Goal: Transaction & Acquisition: Obtain resource

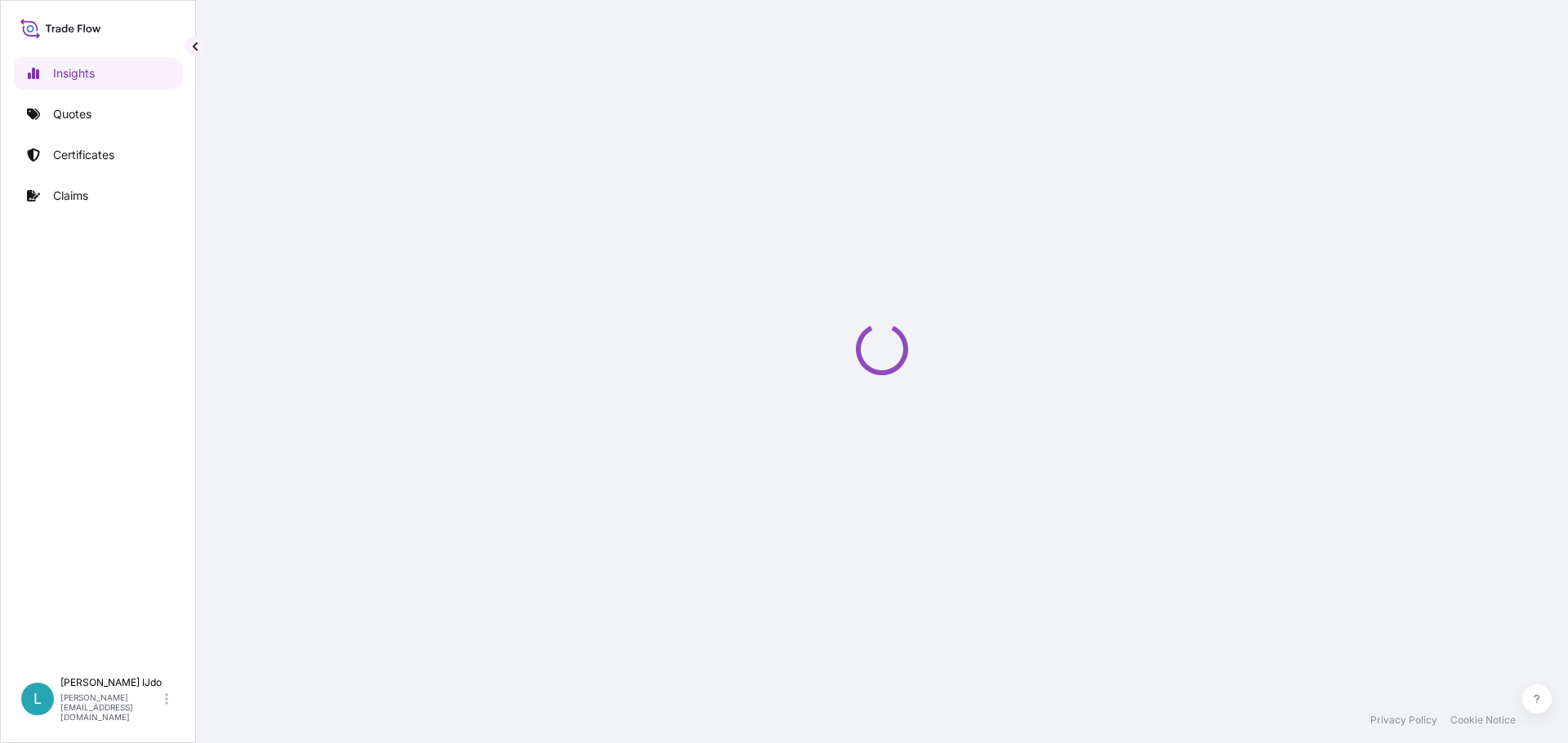
select select "2025"
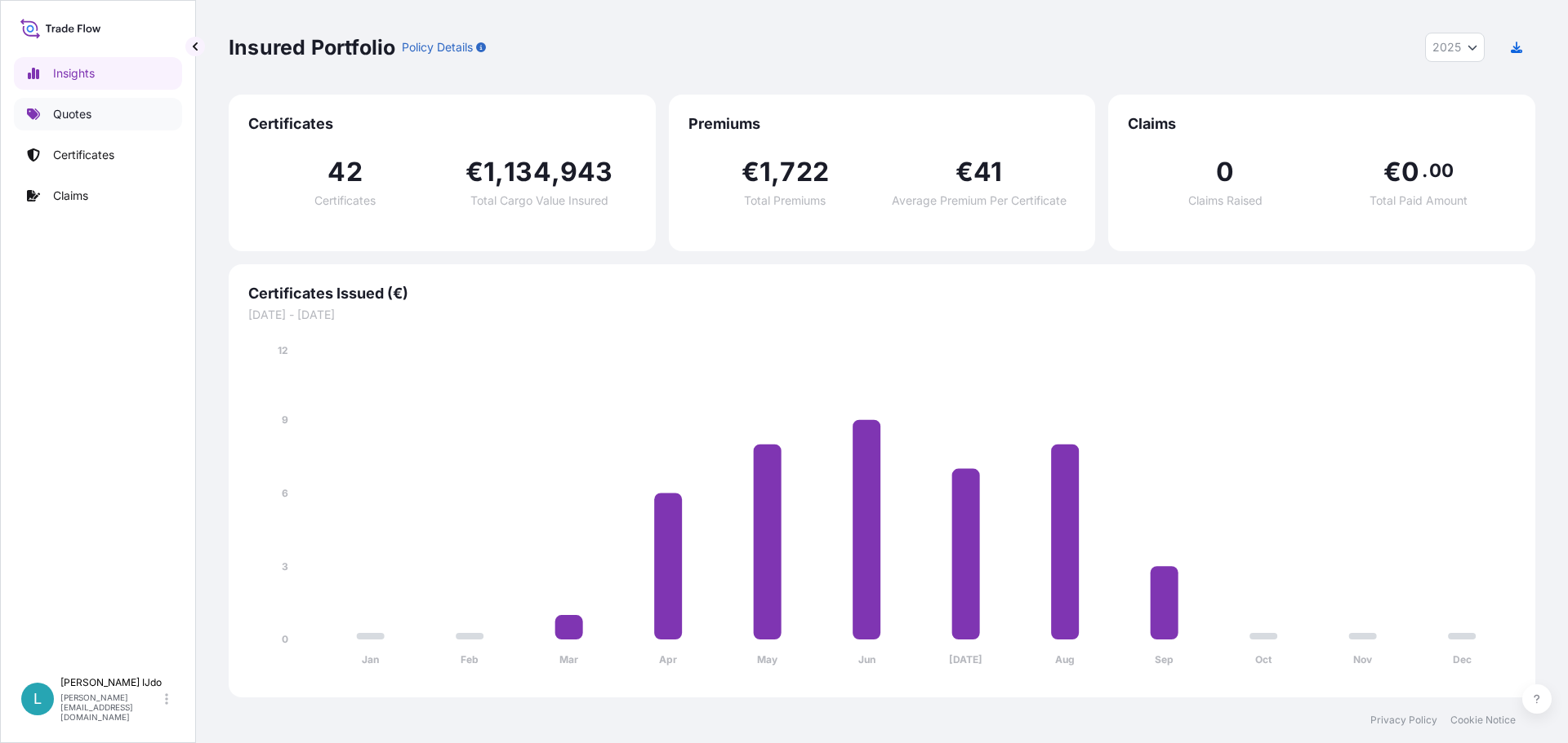
click at [94, 113] on link "Quotes" at bounding box center [97, 114] width 169 height 32
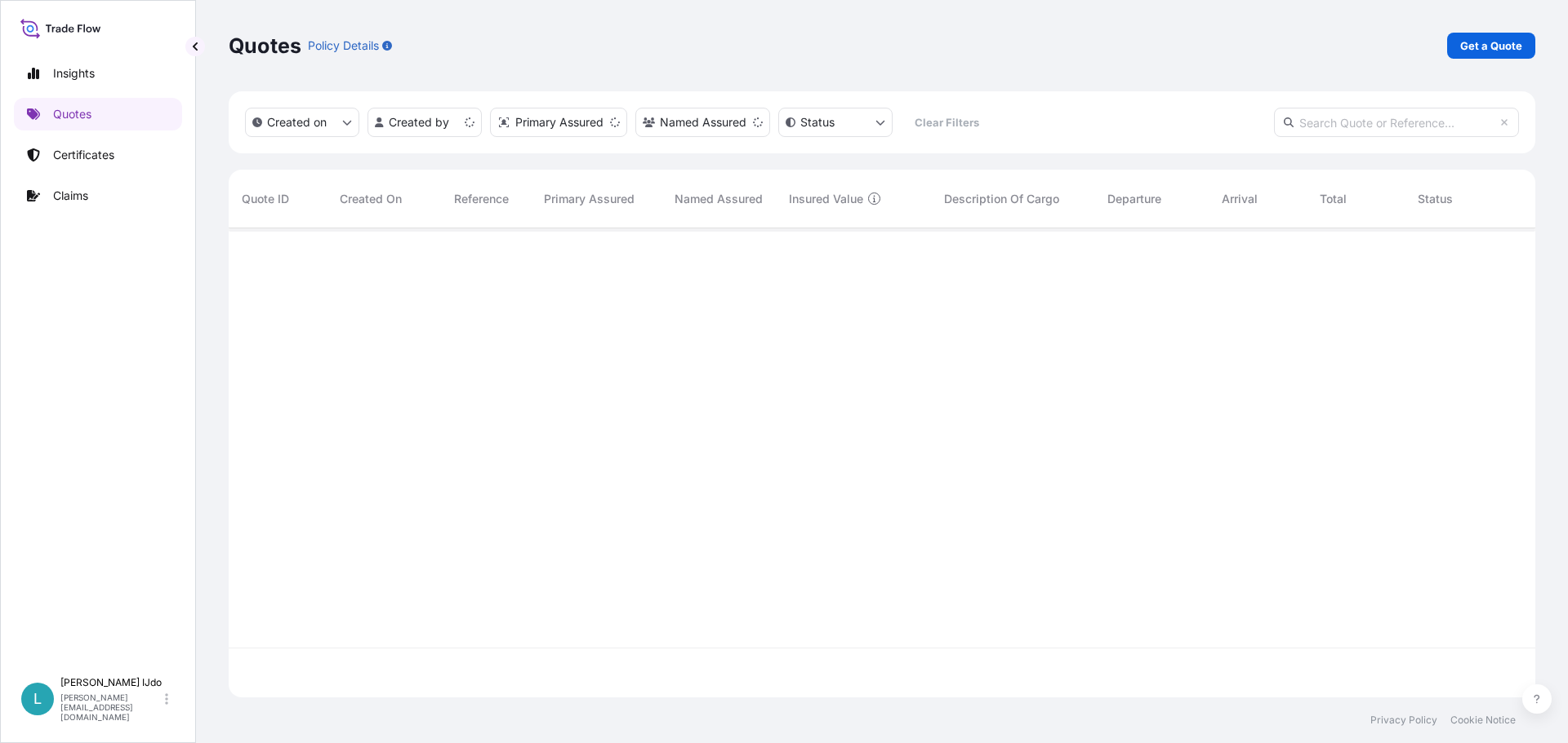
scroll to position [466, 1294]
click at [1475, 49] on p "Get a Quote" at bounding box center [1491, 46] width 62 height 16
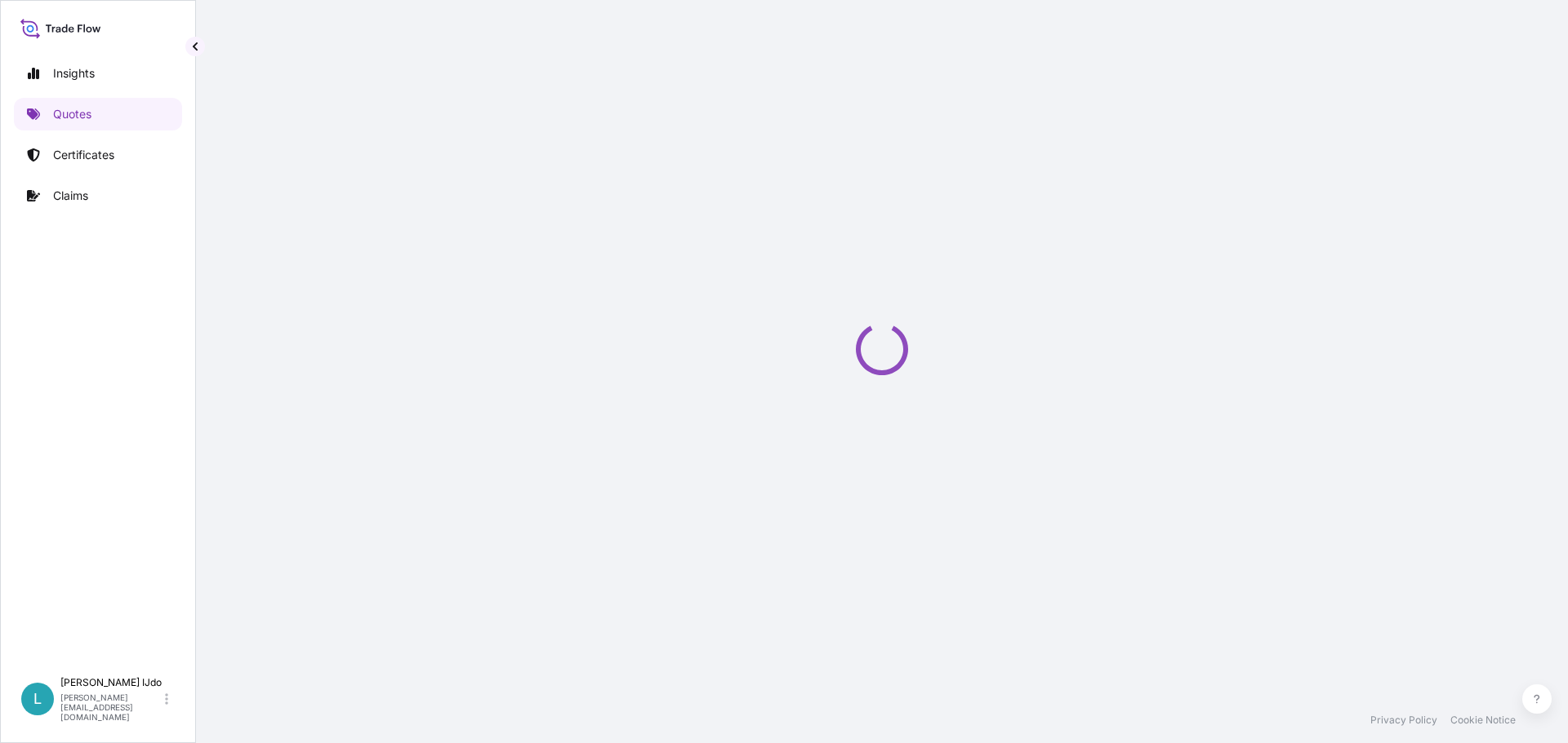
select select "Sea"
select select "21"
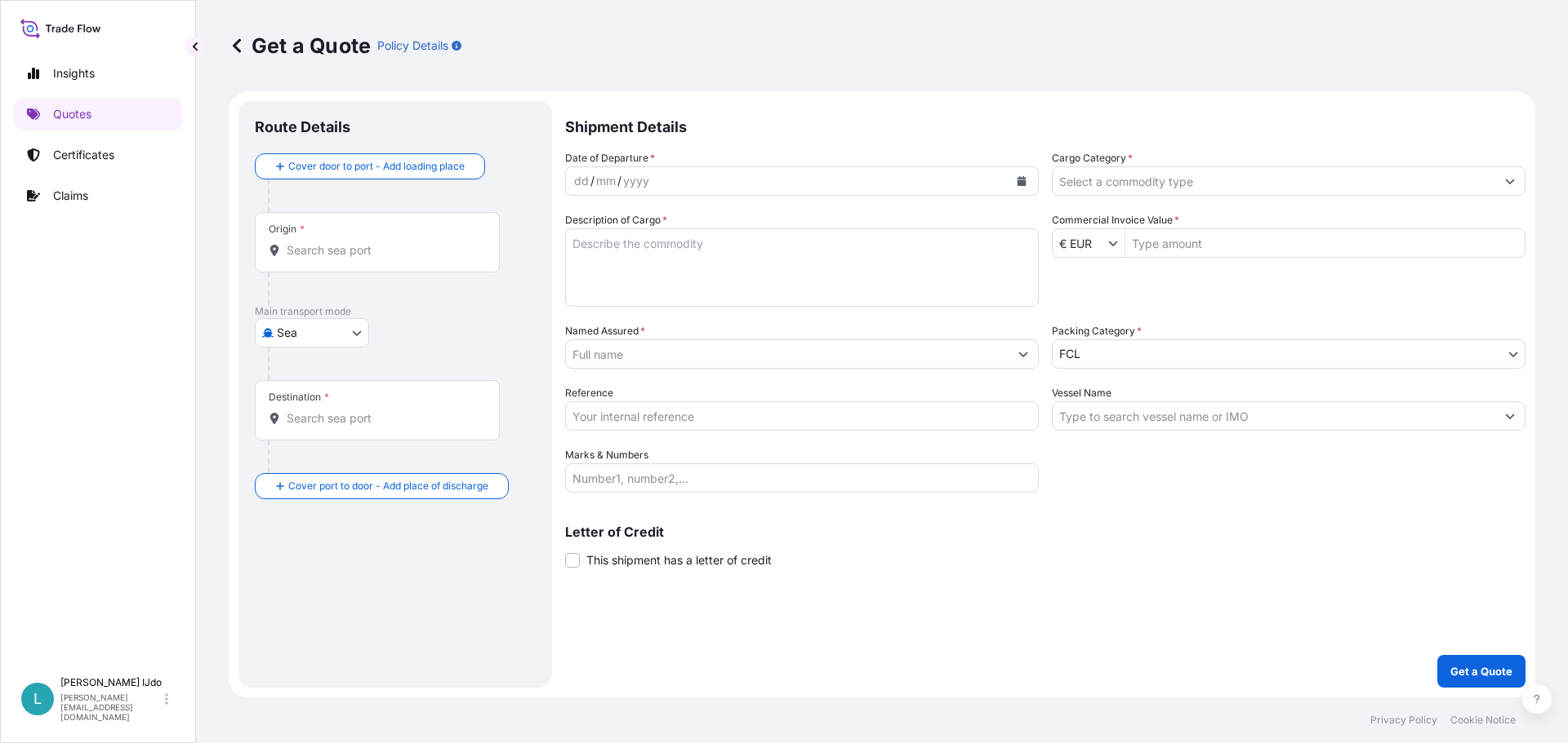
click at [649, 181] on div "yyyy" at bounding box center [635, 181] width 30 height 20
click at [1020, 177] on icon "Calendar" at bounding box center [1022, 181] width 9 height 10
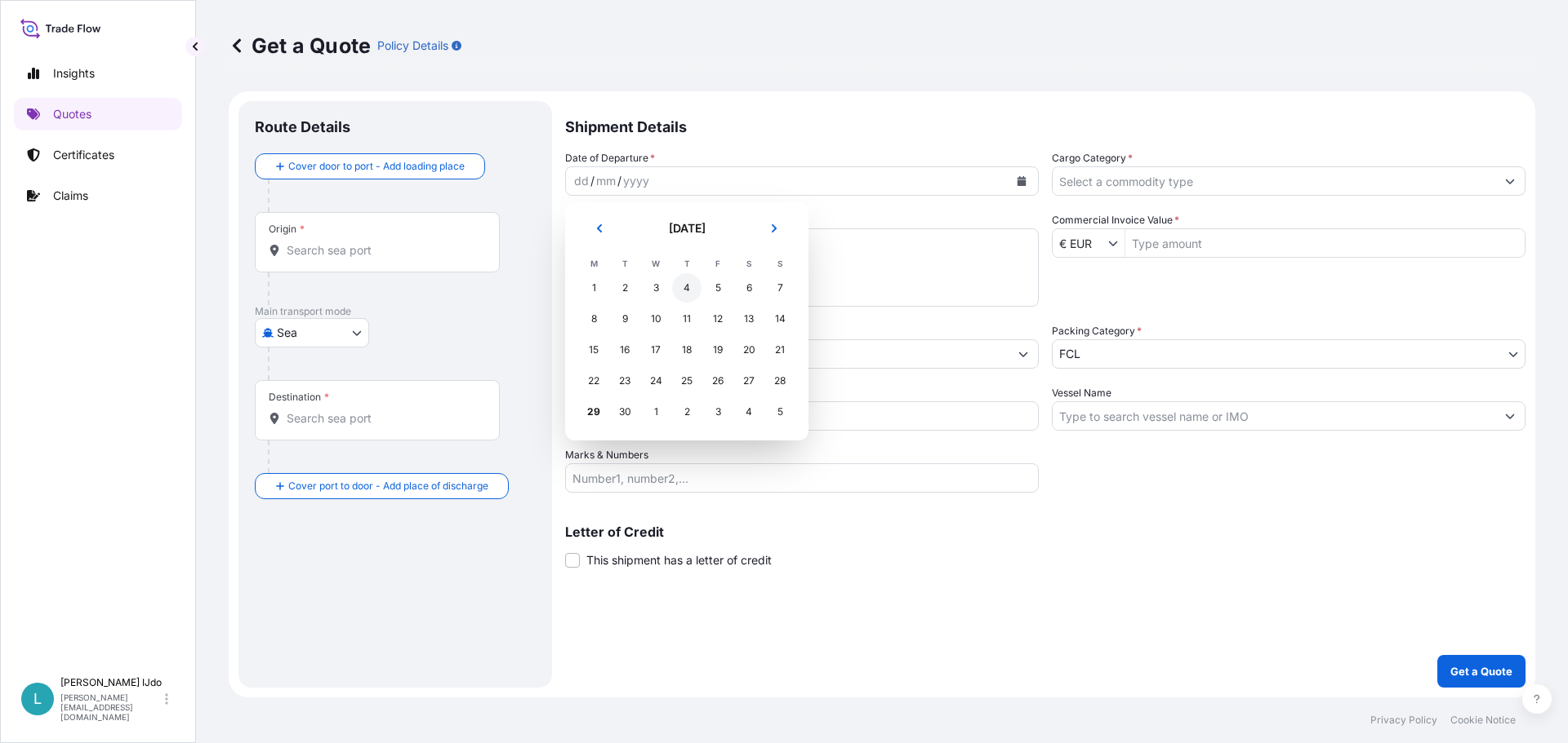
click at [690, 299] on div "4" at bounding box center [687, 288] width 30 height 30
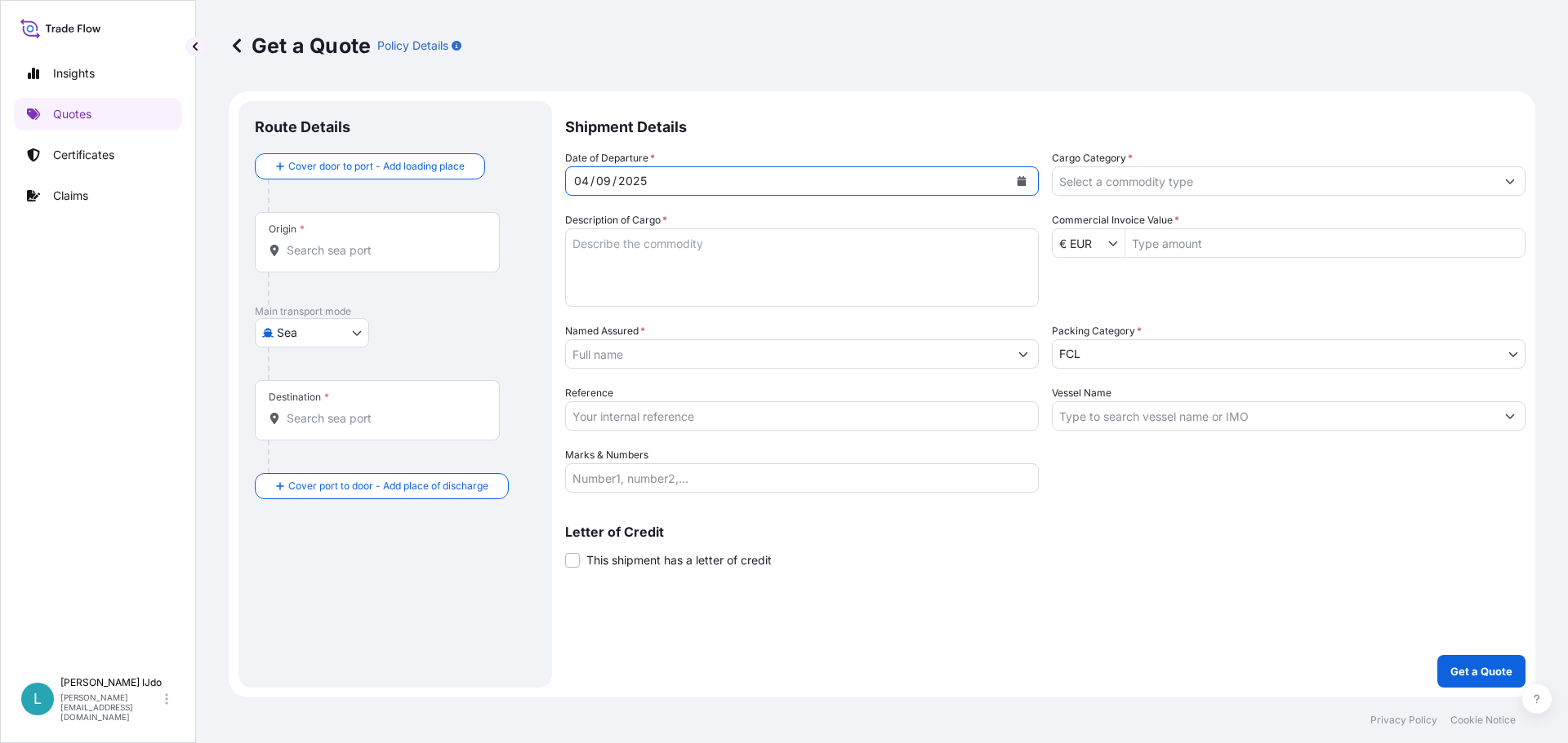
click at [1120, 179] on input "Cargo Category *" at bounding box center [1273, 181] width 442 height 30
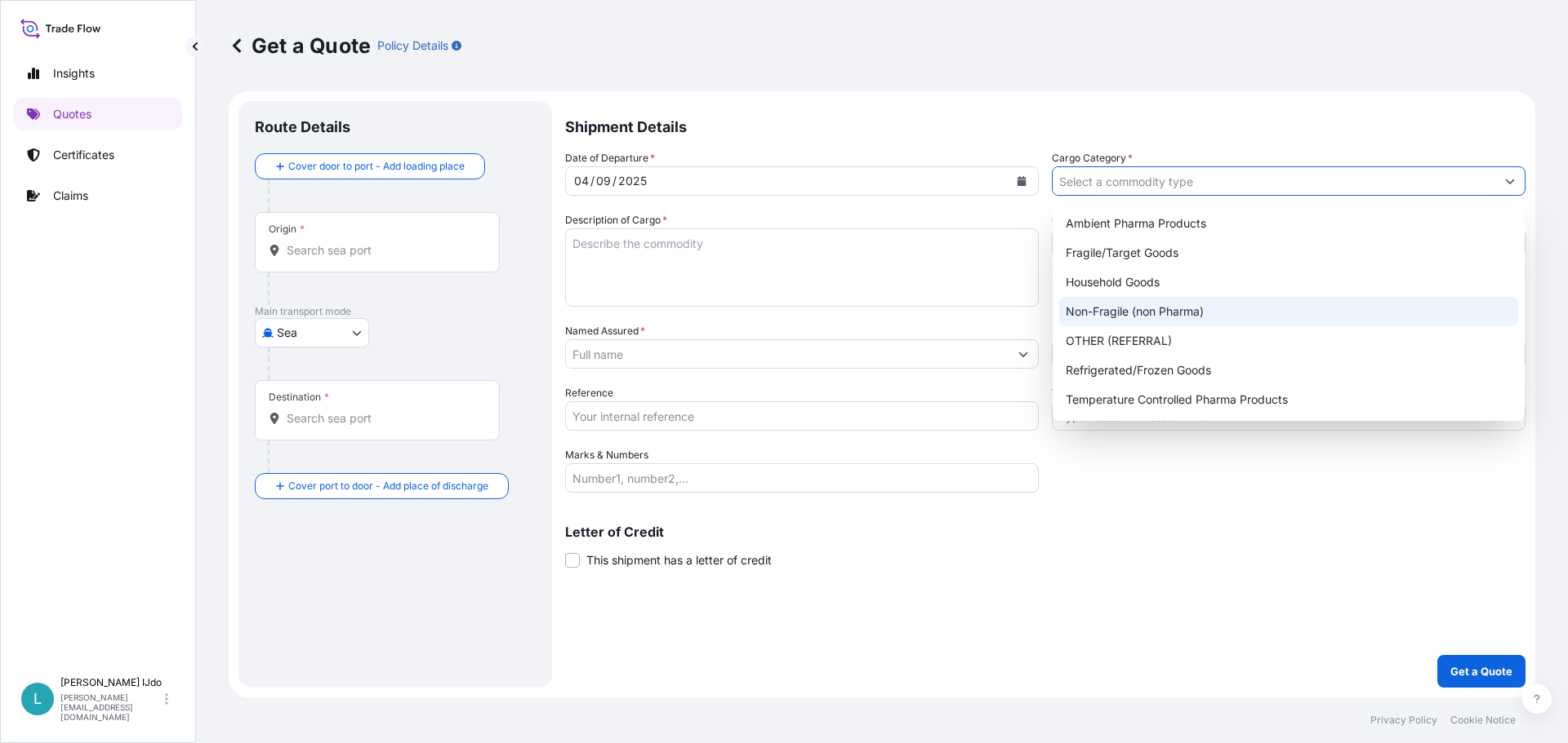
click at [1168, 313] on div "Non-Fragile (non Pharma)" at bounding box center [1288, 312] width 459 height 30
type input "Non-Fragile (non Pharma)"
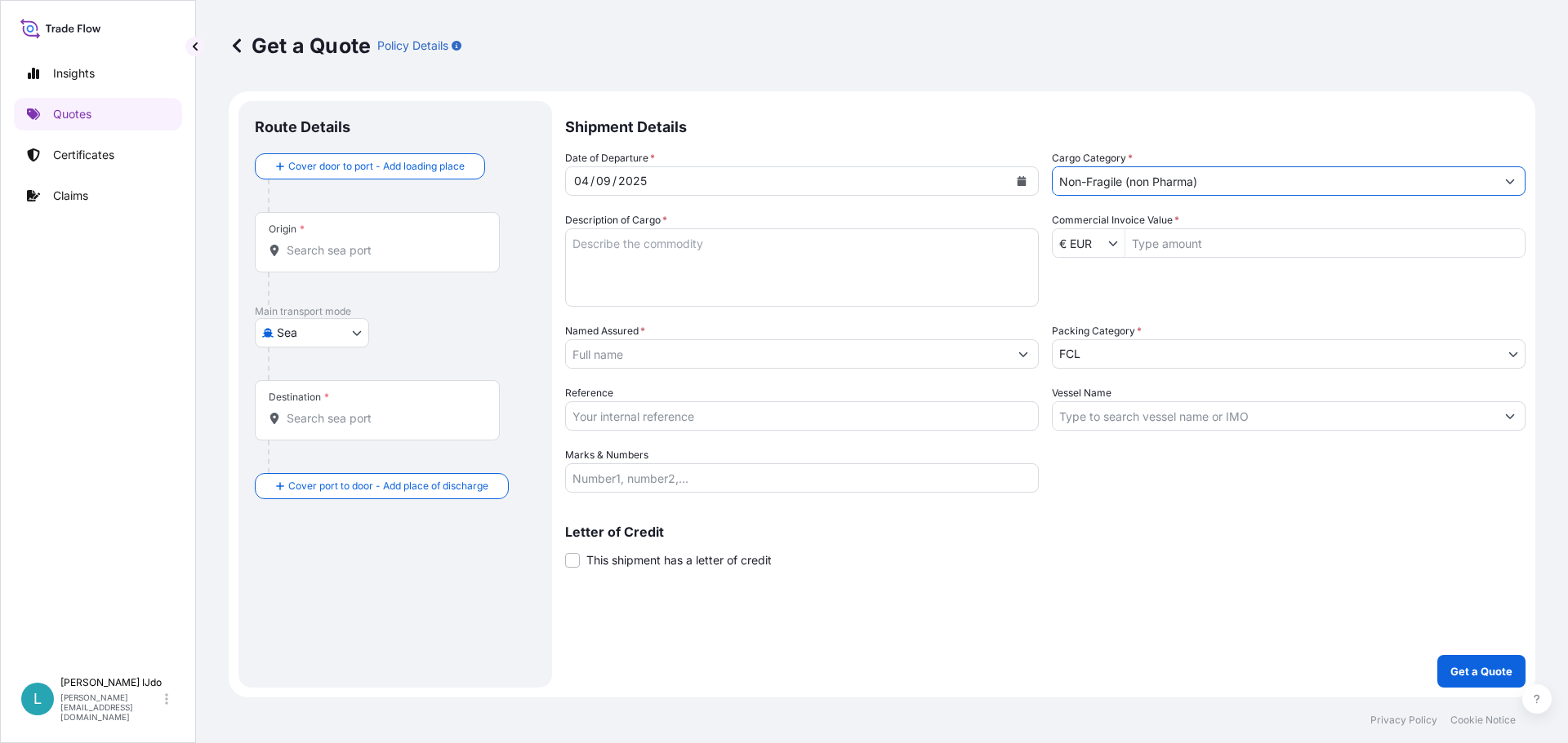
click at [688, 274] on textarea "Description of Cargo *" at bounding box center [801, 267] width 473 height 78
click at [659, 262] on textarea "Description of Cargo *" at bounding box center [801, 267] width 473 height 78
paste textarea "AUTO SPARE PARTS"
type textarea "AUTO SPARE PARTS"
click at [1119, 242] on button "Show suggestions" at bounding box center [1116, 243] width 16 height 16
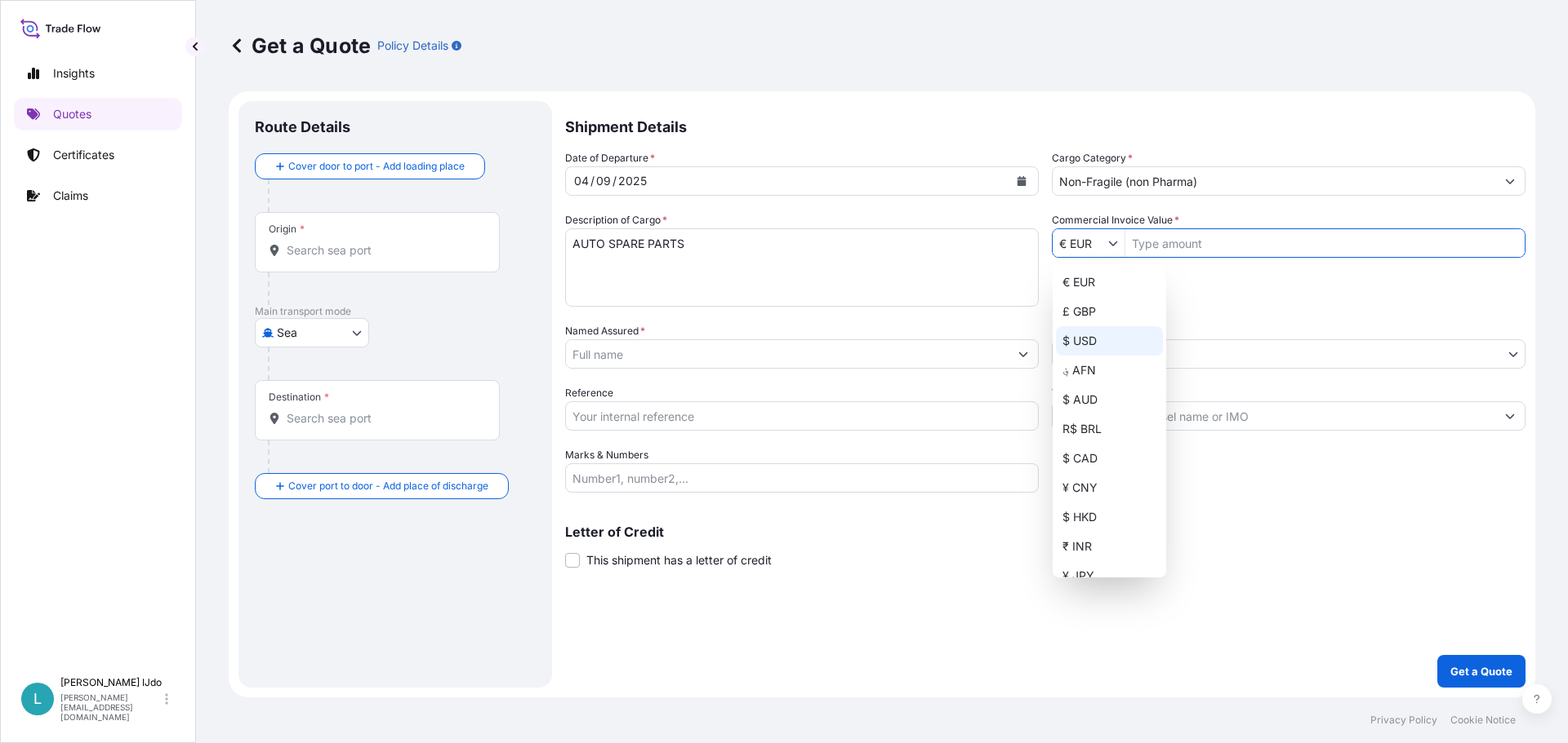
click at [1099, 338] on div "$ USD" at bounding box center [1108, 340] width 107 height 30
type input "$ USD"
click at [1256, 309] on div "Date of Departure * [DATE] Cargo Category * Non-Fragile (non Pharma) Descriptio…" at bounding box center [1044, 322] width 960 height 343
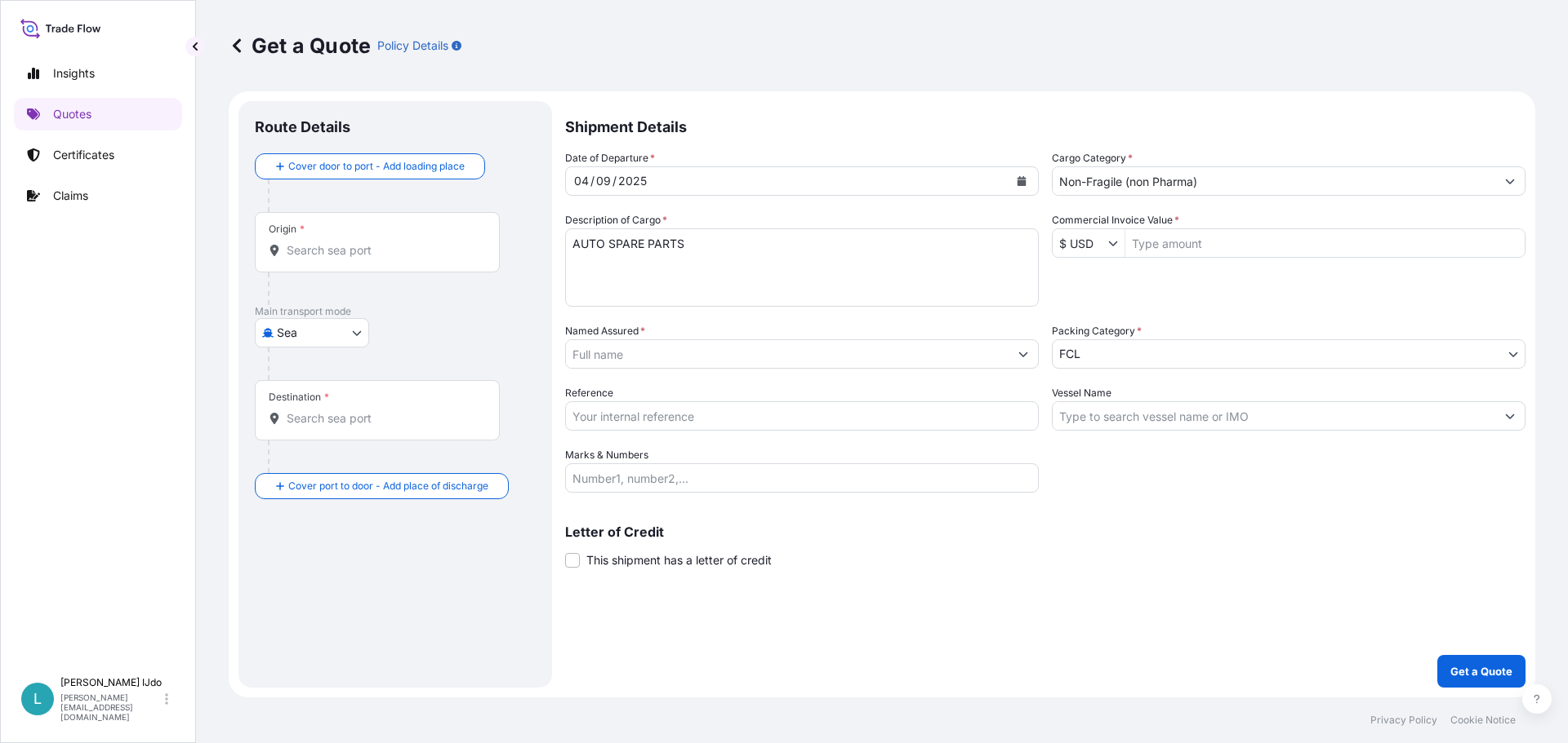
drag, startPoint x: 1166, startPoint y: 247, endPoint x: 1189, endPoint y: 261, distance: 26.9
click at [1167, 247] on input "Commercial Invoice Value *" at bounding box center [1324, 243] width 399 height 30
type input "30.200,46"
click at [1175, 293] on div "Date of Departure * [DATE] Cargo Category * Non-Fragile (non Pharma) Descriptio…" at bounding box center [1044, 322] width 960 height 343
click at [969, 360] on input "Named Assured *" at bounding box center [787, 354] width 442 height 30
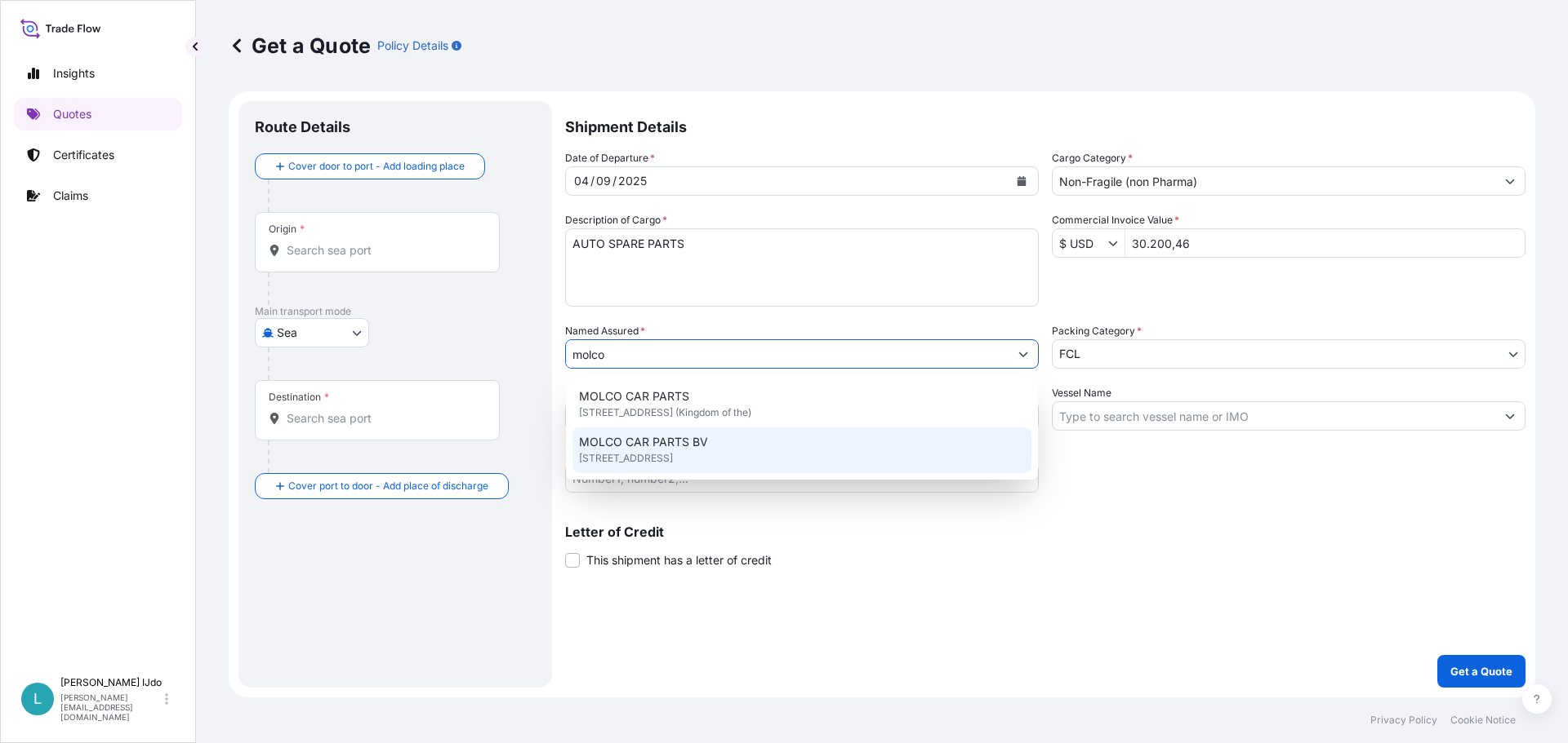
click at [795, 441] on div "MOLCO CAR PARTS BV [STREET_ADDRESS]" at bounding box center [801, 450] width 459 height 46
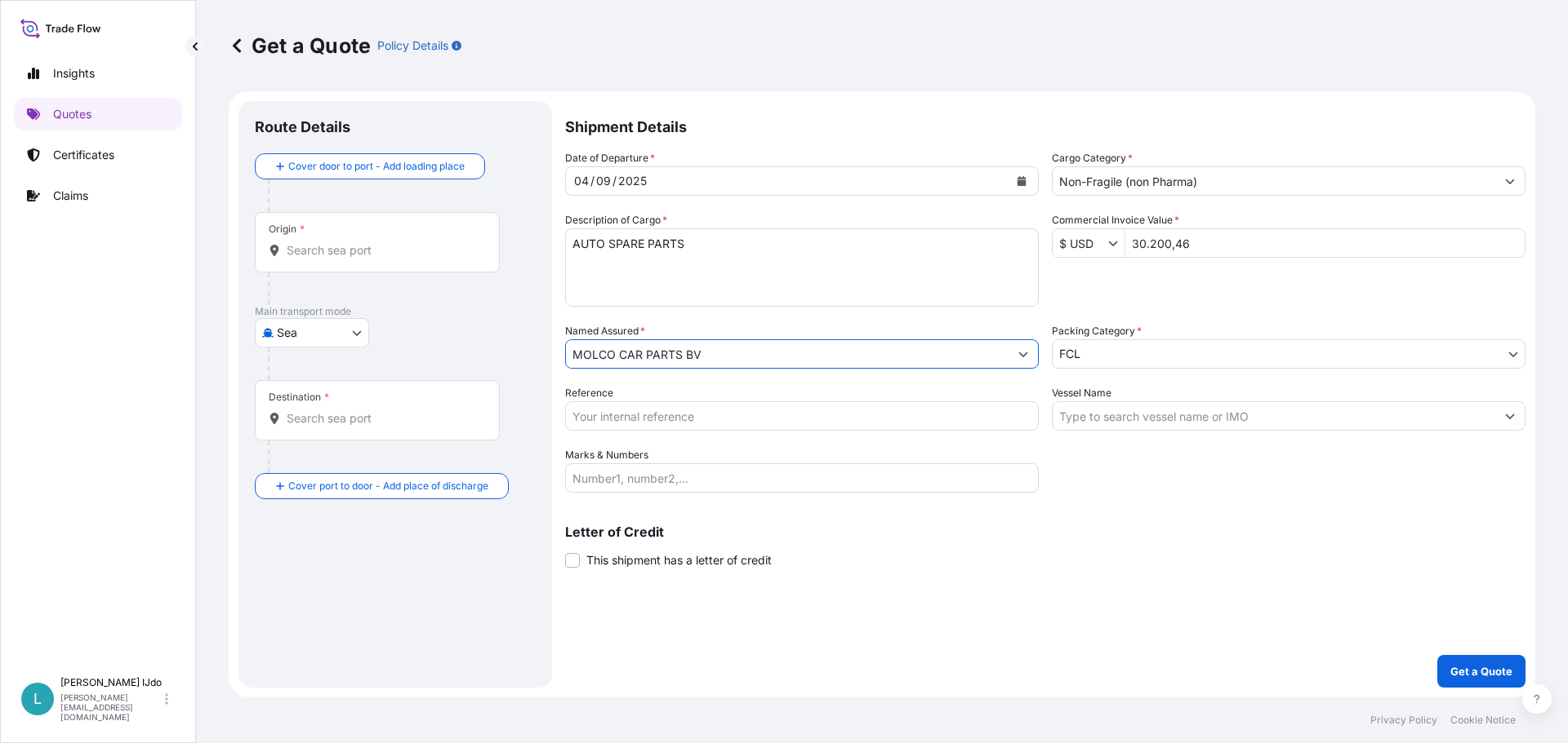
type input "MOLCO CAR PARTS BV"
click at [1335, 126] on p "Shipment Details" at bounding box center [1044, 125] width 960 height 49
click at [1123, 351] on body "1 option available. Insights Quotes Certificates Claims L Lennart IJdo lennart.…" at bounding box center [784, 371] width 1568 height 743
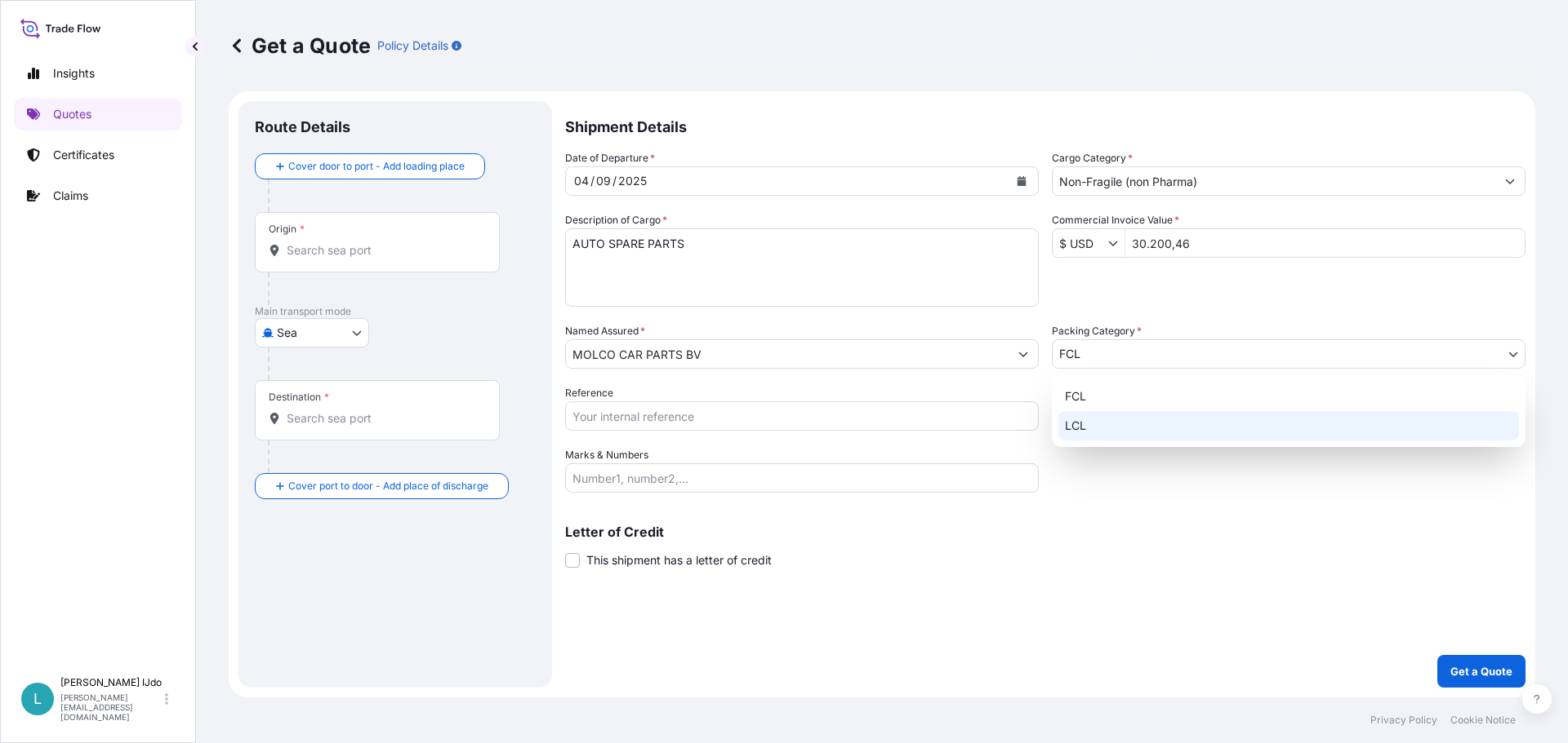
click at [1108, 421] on div "LCL" at bounding box center [1288, 426] width 460 height 30
select select "22"
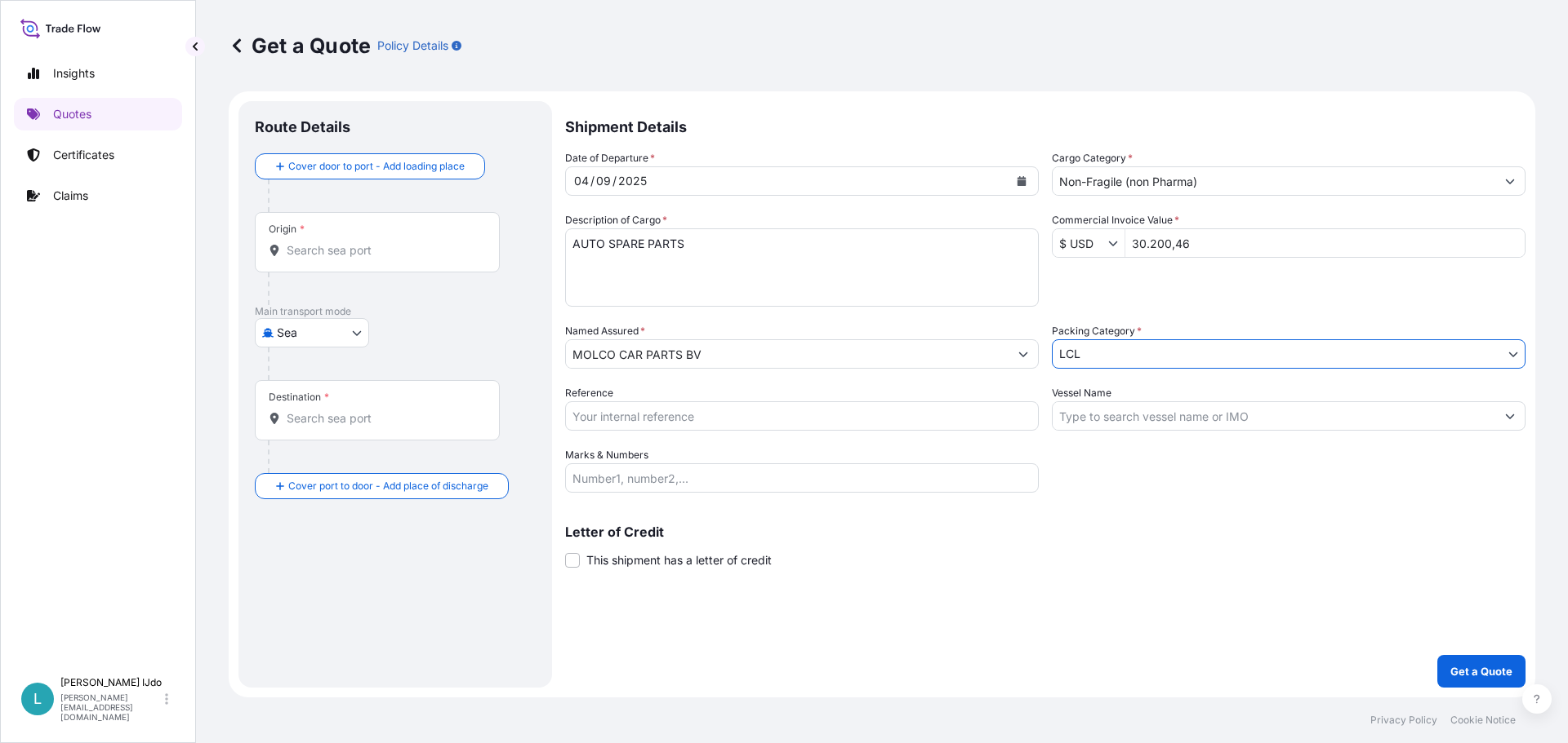
drag, startPoint x: 634, startPoint y: 421, endPoint x: 641, endPoint y: 414, distance: 9.9
click at [634, 421] on input "Reference" at bounding box center [801, 416] width 473 height 30
click at [684, 412] on input "Reference" at bounding box center [801, 416] width 473 height 30
paste input "DXB0012064"
type input "DXB0012064"
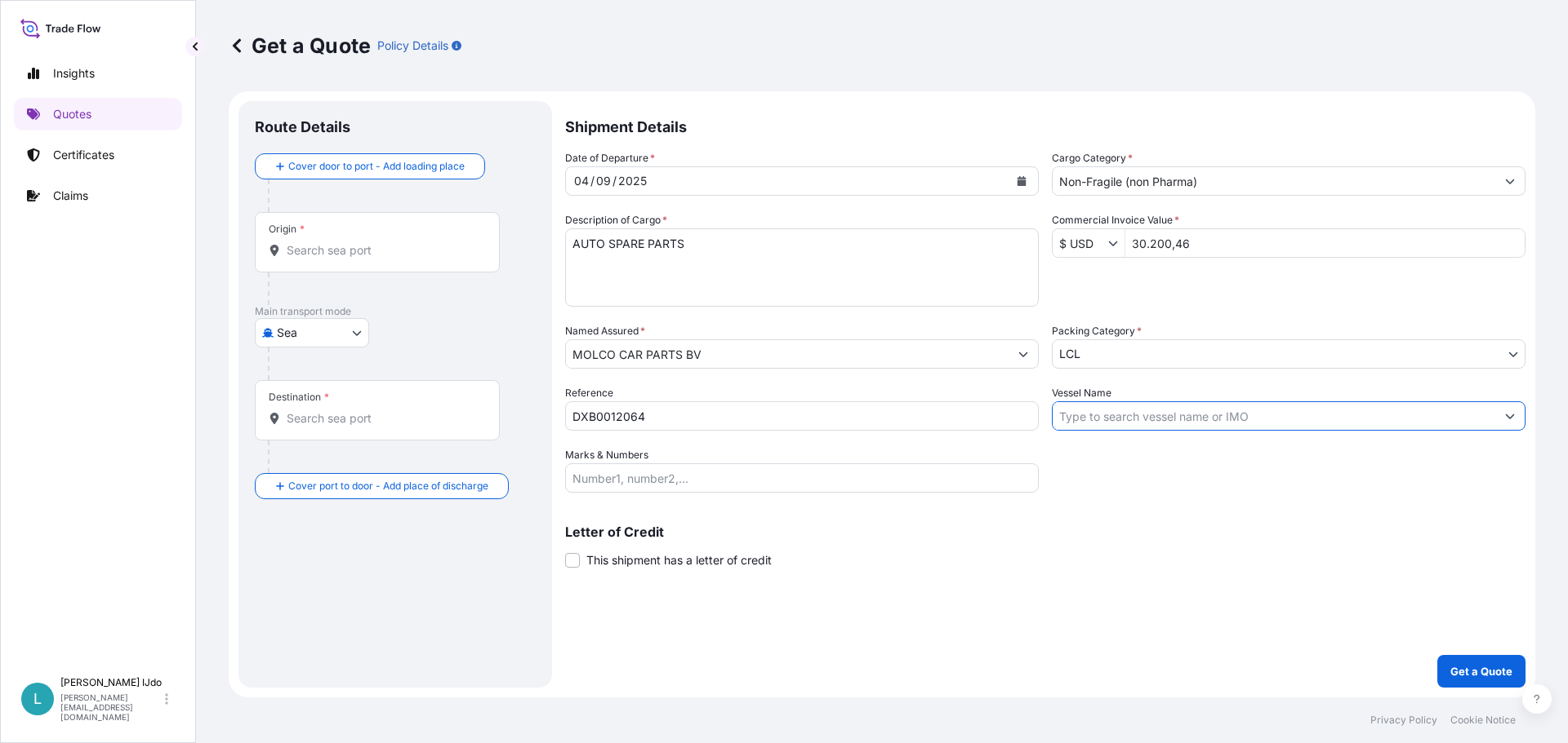
click at [1116, 422] on input "Vessel Name" at bounding box center [1273, 416] width 442 height 30
click at [1351, 485] on div "Date of Departure * 04 / 09 / 2025 Cargo Category * Non-Fragile (non Pharma) De…" at bounding box center [1044, 322] width 960 height 343
click at [1160, 403] on input "Vessel Name" at bounding box center [1273, 416] width 442 height 30
paste input "NORFOLK EXPRESS"
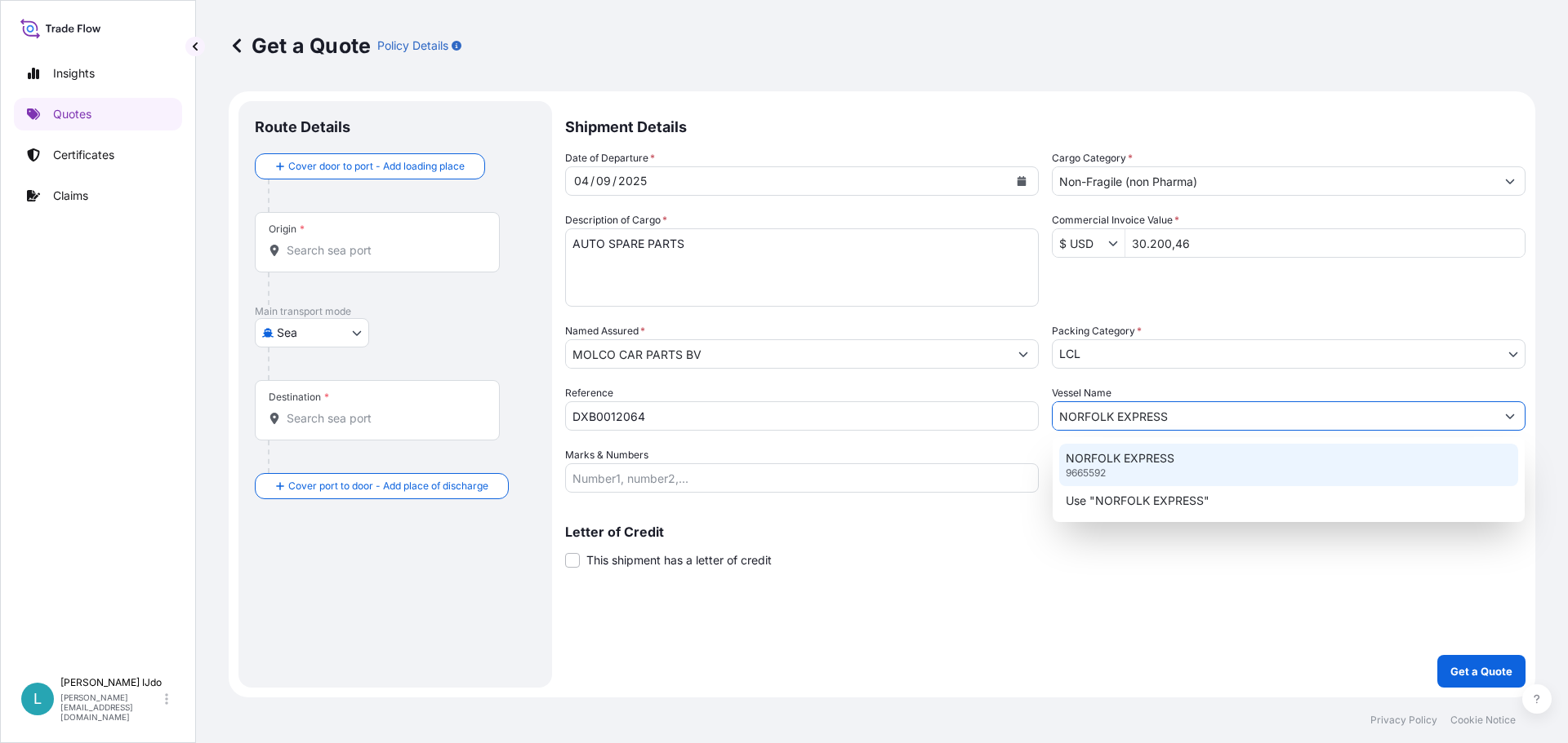
click at [1151, 456] on p "NORFOLK EXPRESS" at bounding box center [1119, 458] width 108 height 16
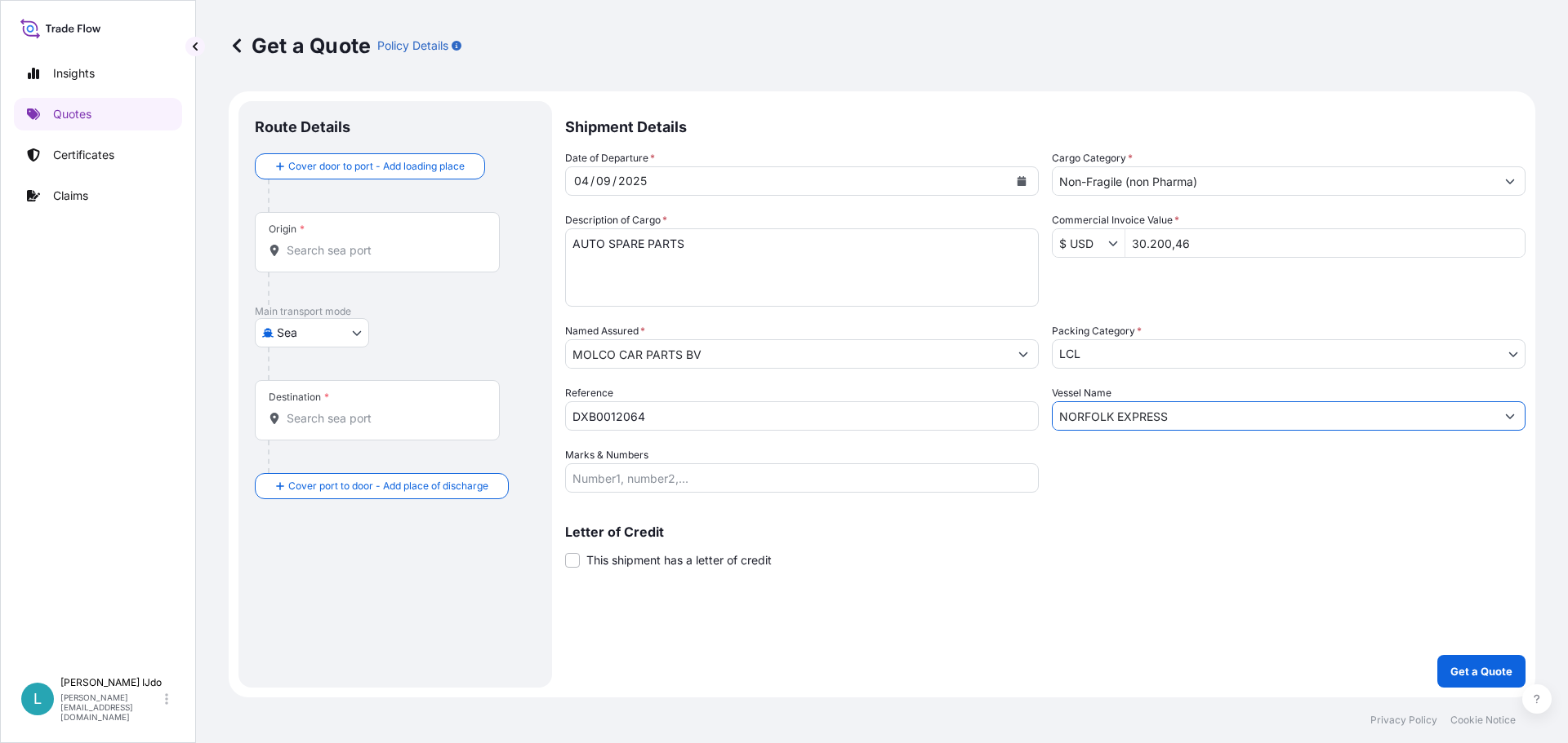
type input "NORFOLK EXPRESS"
click at [1026, 519] on div "Letter of Credit This shipment has a letter of credit Letter of credit * Letter…" at bounding box center [1044, 538] width 960 height 63
click at [723, 482] on input "Marks & Numbers" at bounding box center [801, 478] width 473 height 30
drag, startPoint x: 624, startPoint y: 460, endPoint x: 636, endPoint y: 477, distance: 20.8
click at [624, 460] on label "Marks & Numbers" at bounding box center [606, 455] width 83 height 16
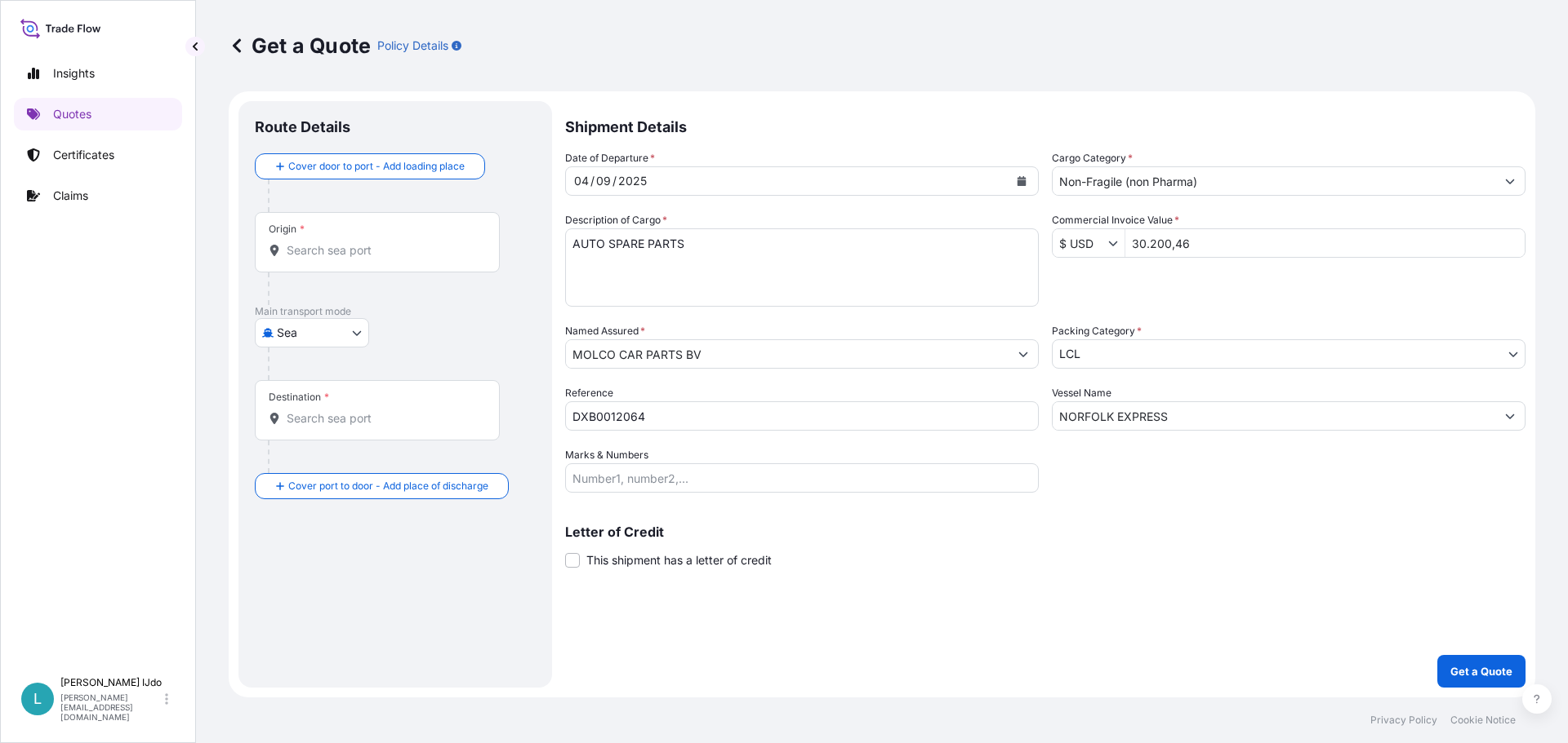
click at [624, 464] on input "Marks & Numbers" at bounding box center [801, 478] width 473 height 30
drag, startPoint x: 636, startPoint y: 477, endPoint x: 646, endPoint y: 483, distance: 11.7
click at [636, 477] on input "Marks & Numbers" at bounding box center [801, 478] width 473 height 30
paste input "ORI273236"
type input "ORI273236"
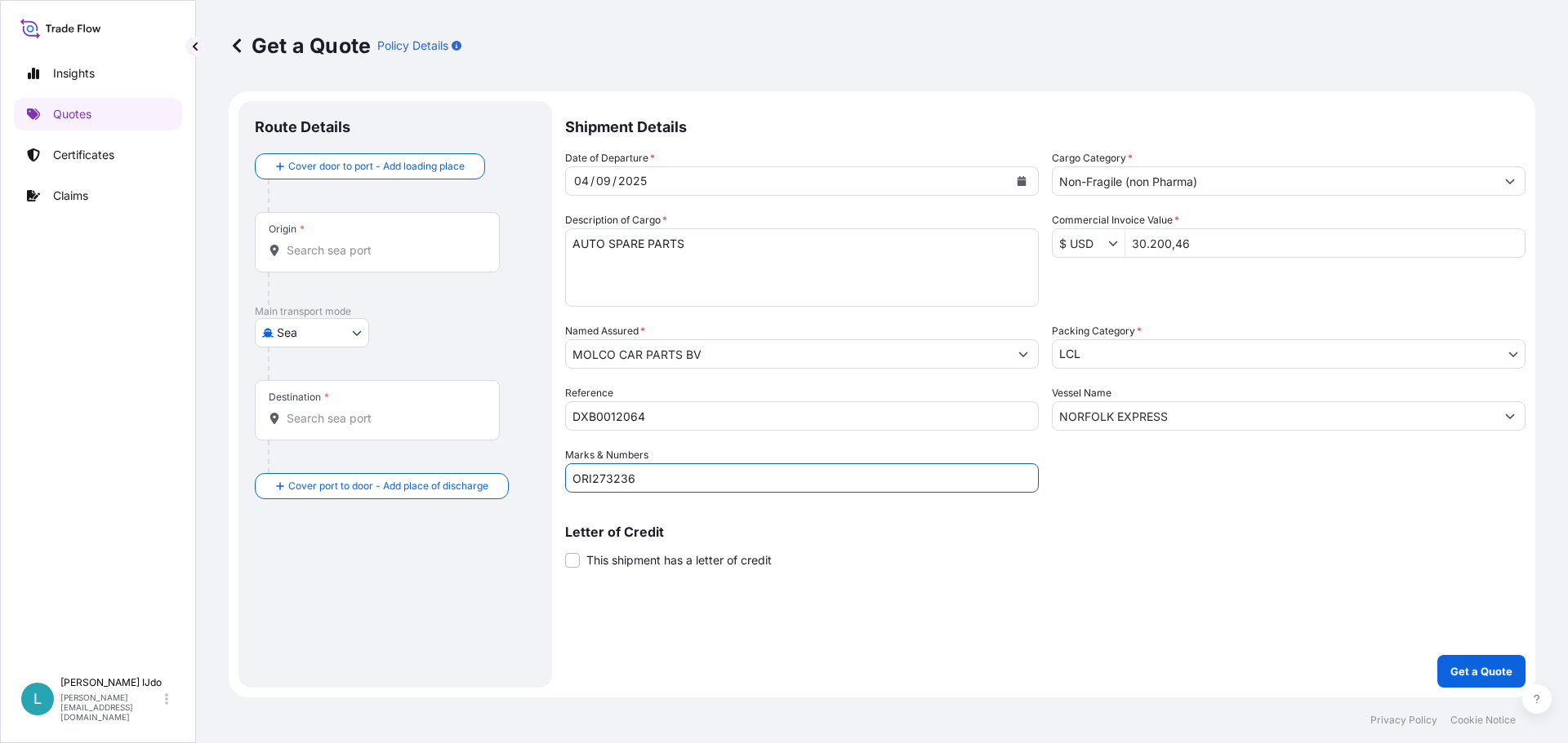
click at [867, 557] on div "Letter of Credit This shipment has a letter of credit Letter of credit * Letter…" at bounding box center [1044, 547] width 960 height 43
click at [346, 246] on input "Origin *" at bounding box center [383, 250] width 193 height 16
click at [364, 243] on input "Origin * Please select an origin" at bounding box center [383, 250] width 193 height 16
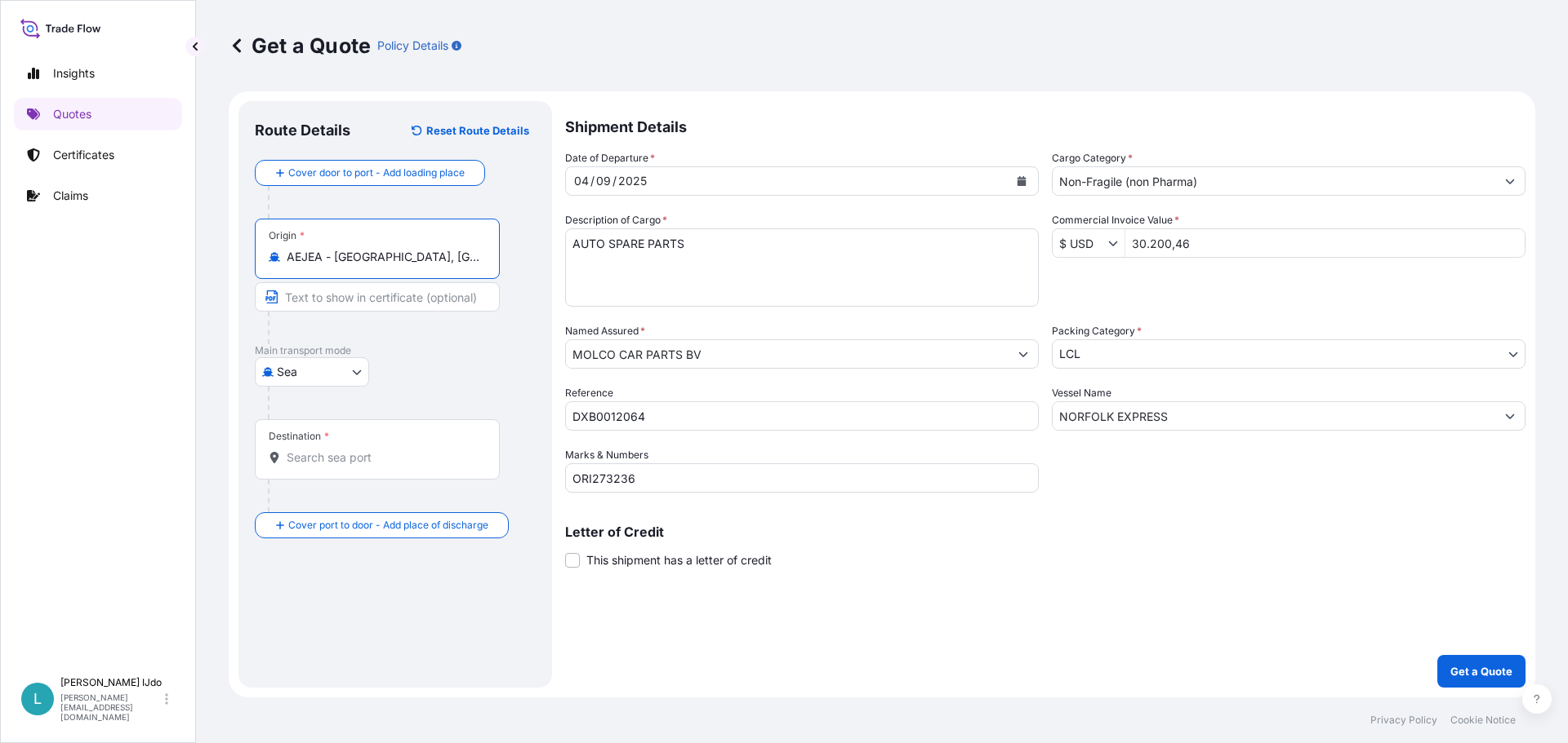
type input "AEJEA - Jebel Ali, United Arab Emirates"
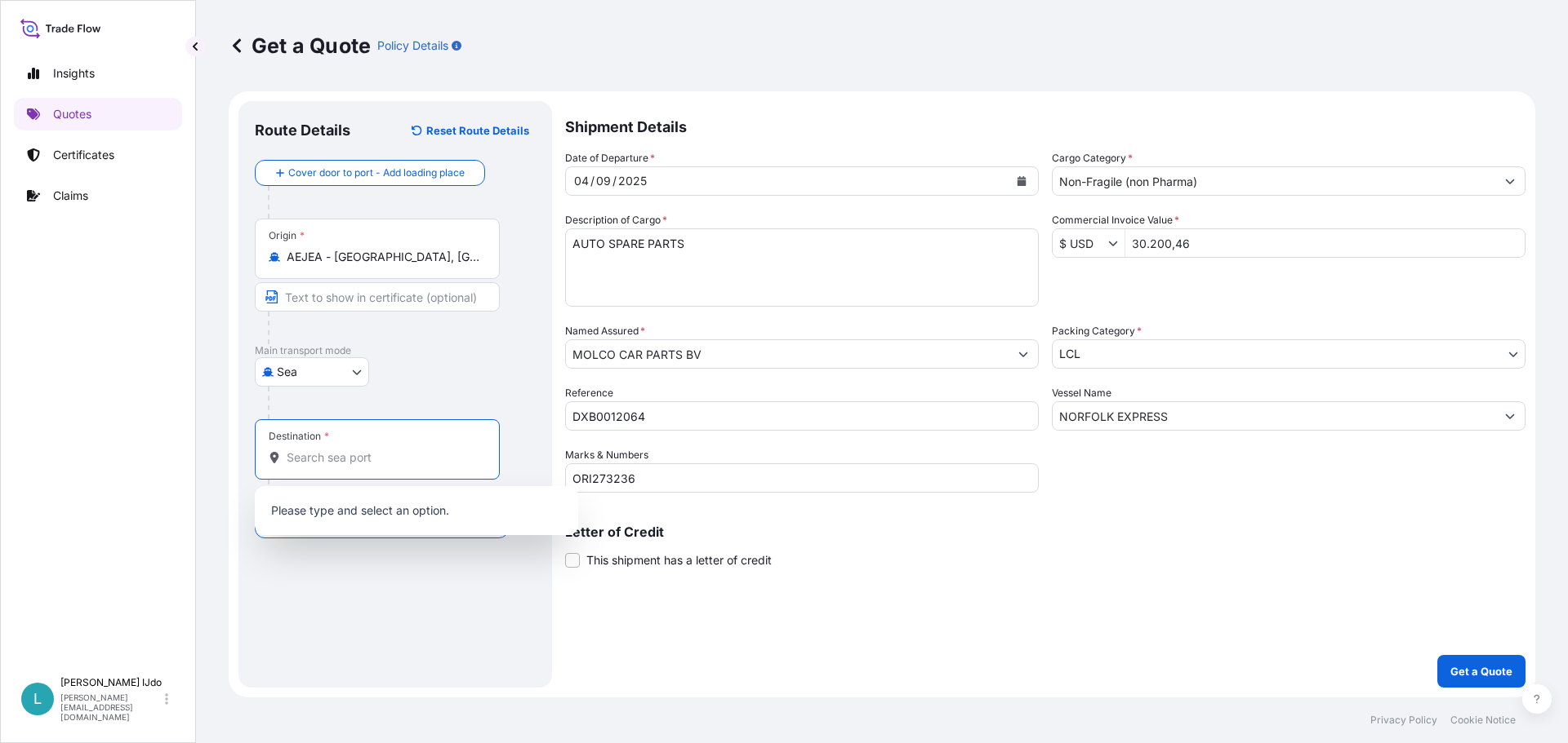
click at [314, 449] on input "Destination *" at bounding box center [383, 458] width 193 height 16
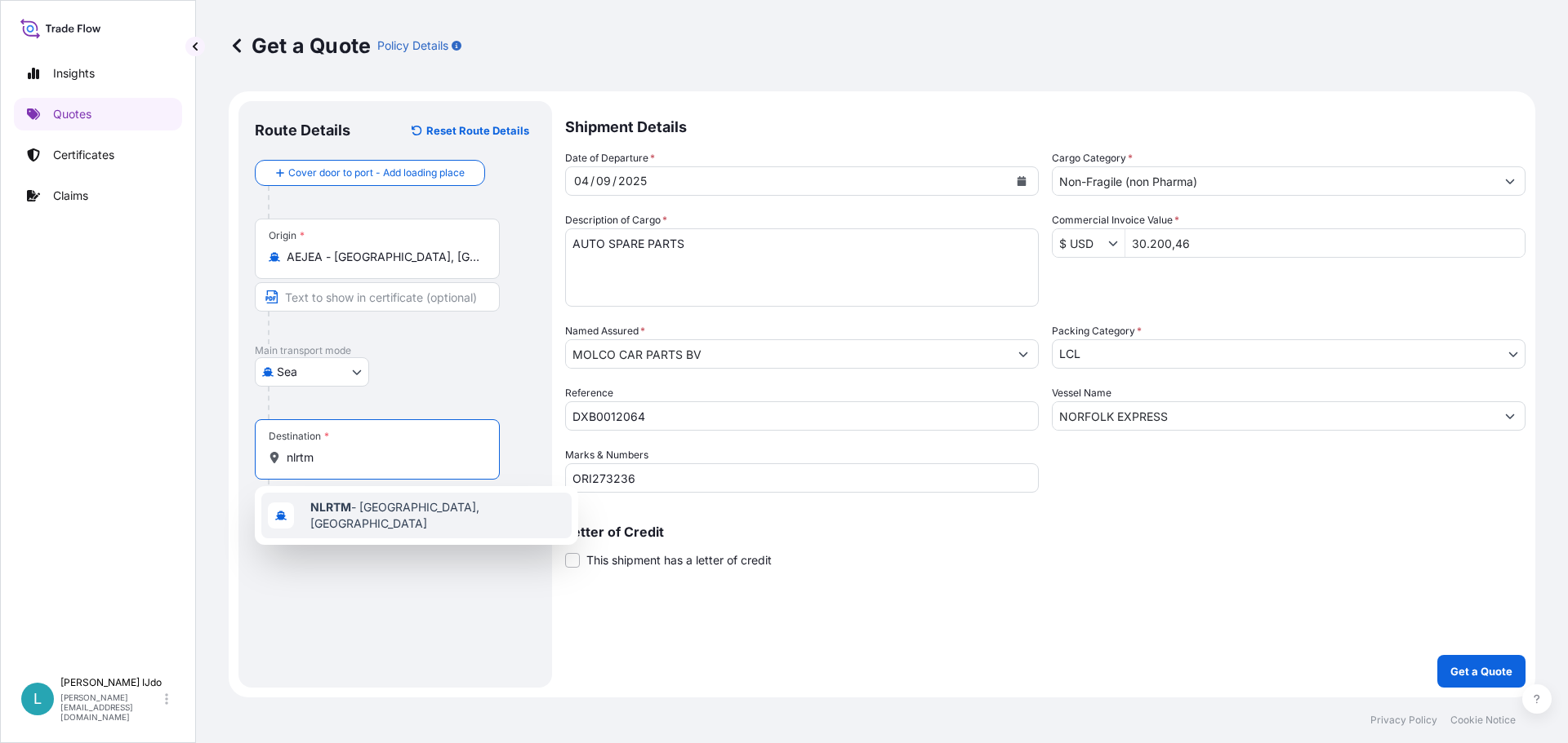
click at [333, 512] on b "NLRTM" at bounding box center [330, 506] width 41 height 14
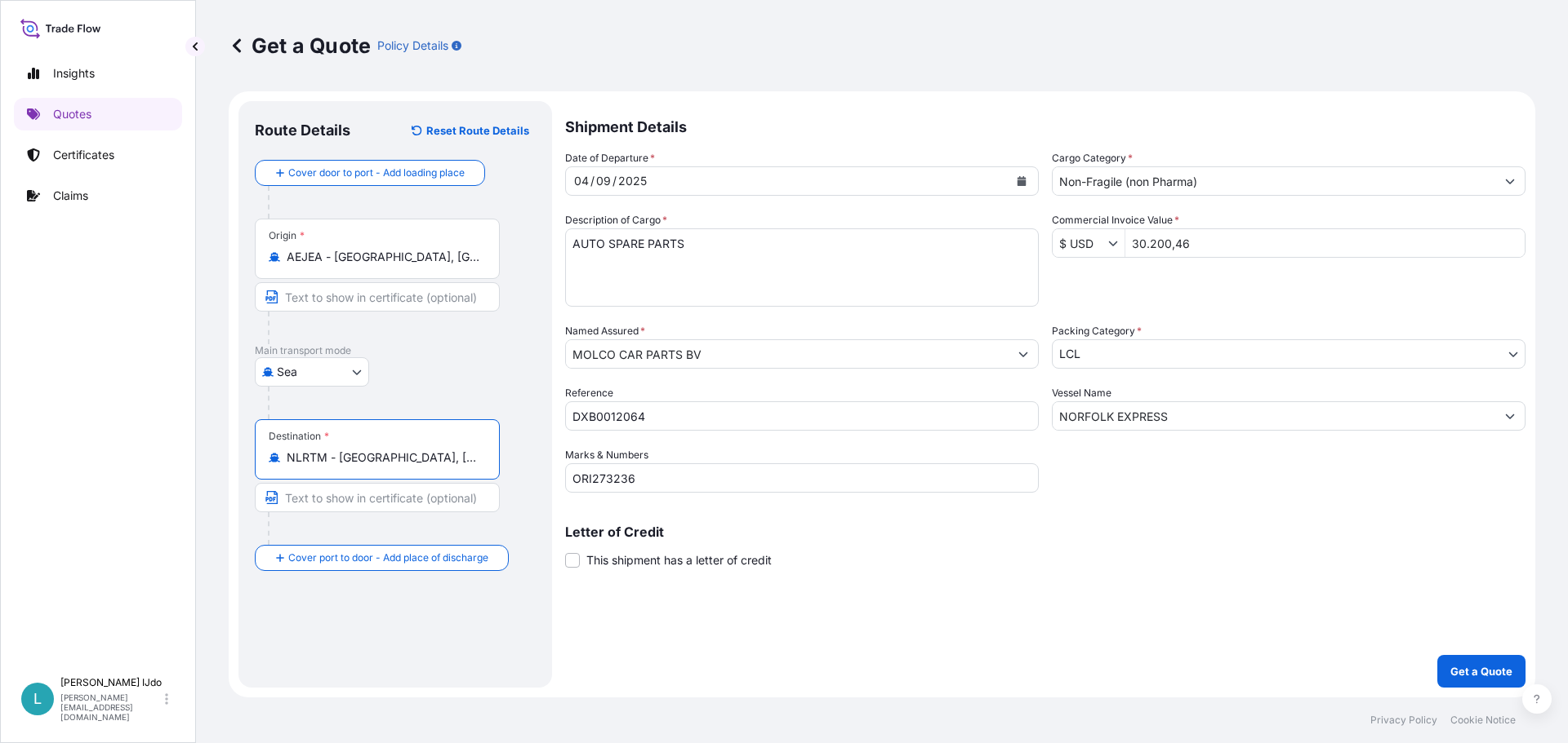
type input "NLRTM - Rotterdam, Netherlands"
click at [315, 638] on div "Route Details Reset Route Details Cover door to port - Add loading place Place …" at bounding box center [398, 394] width 287 height 554
click at [1499, 672] on p "Get a Quote" at bounding box center [1481, 672] width 62 height 16
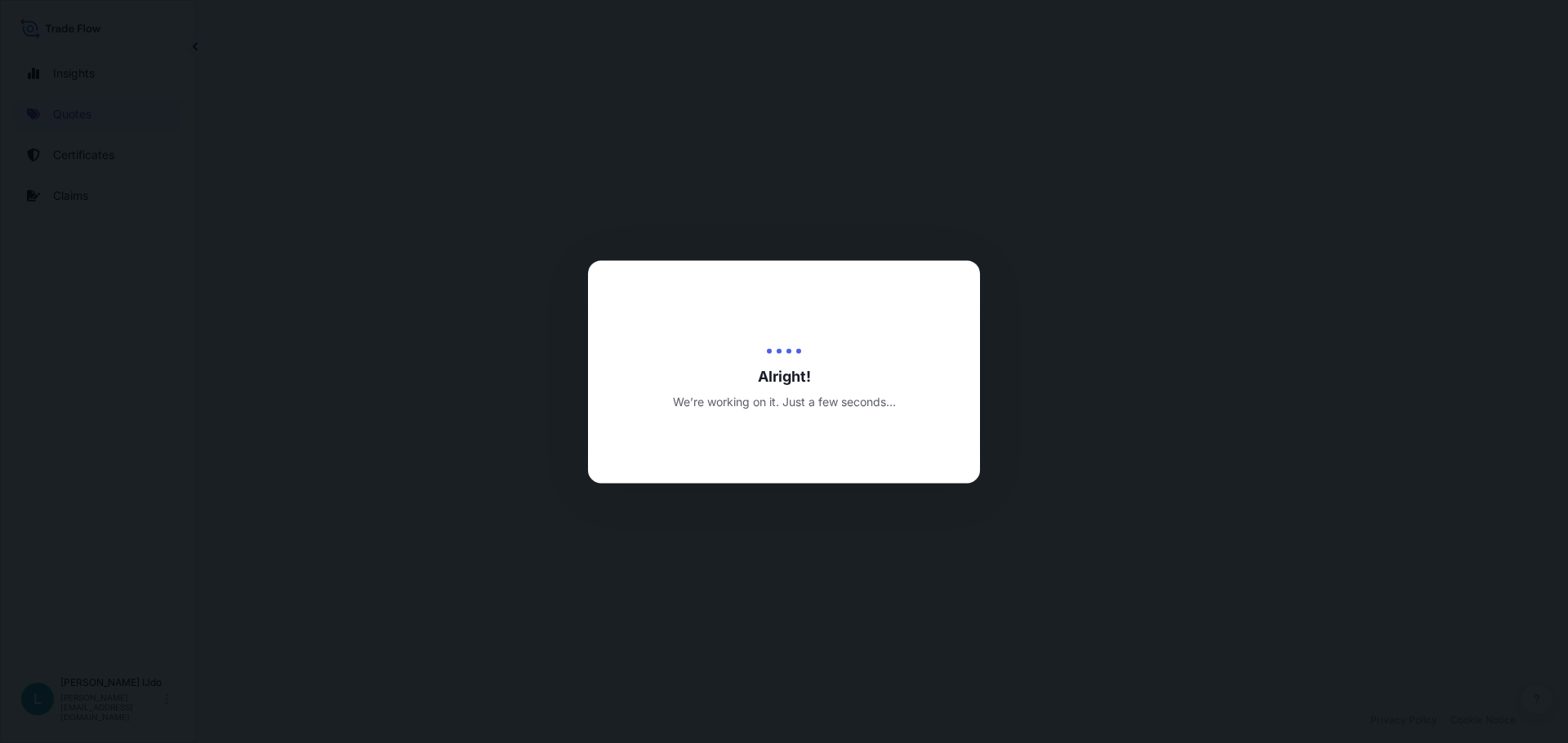
select select "Sea"
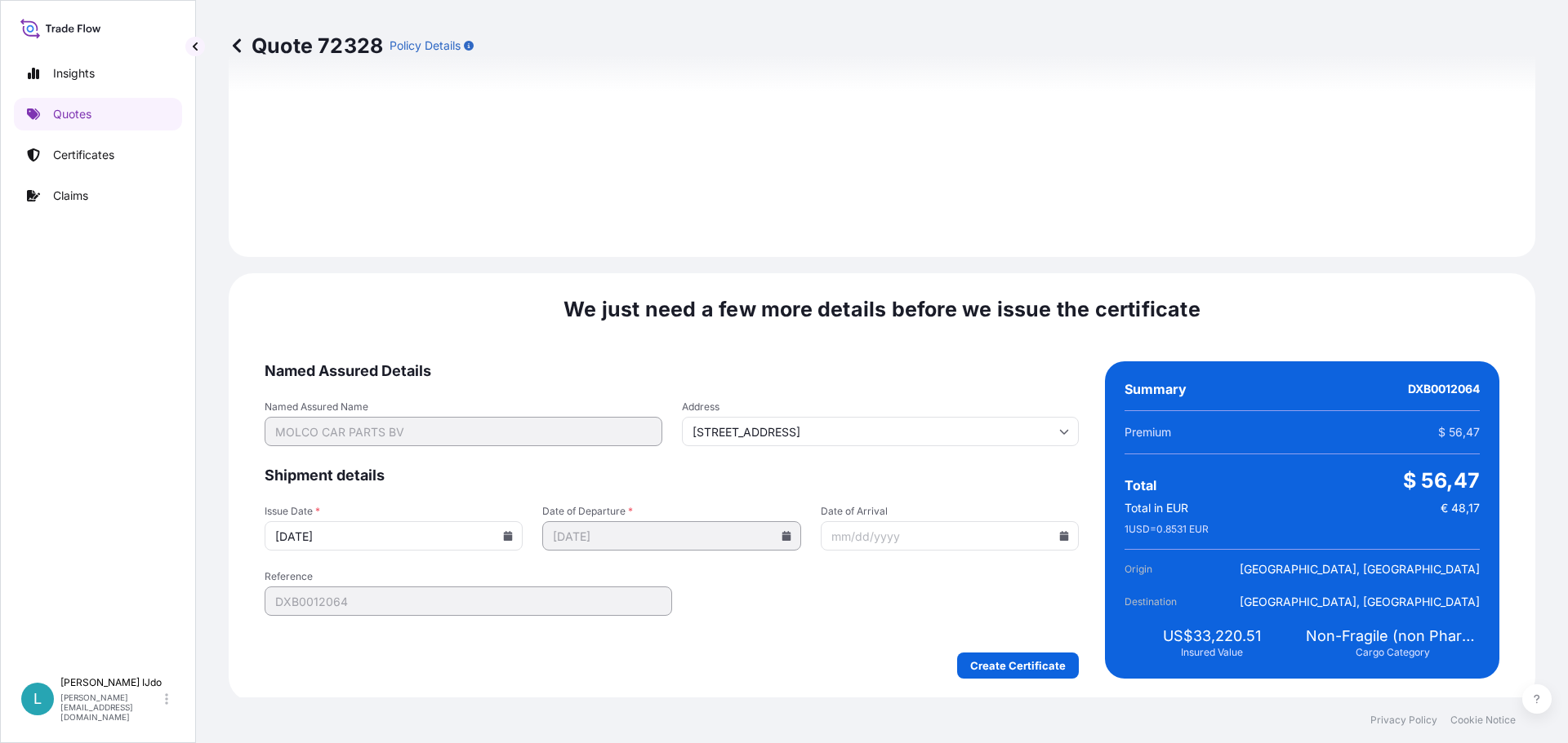
scroll to position [1747, 0]
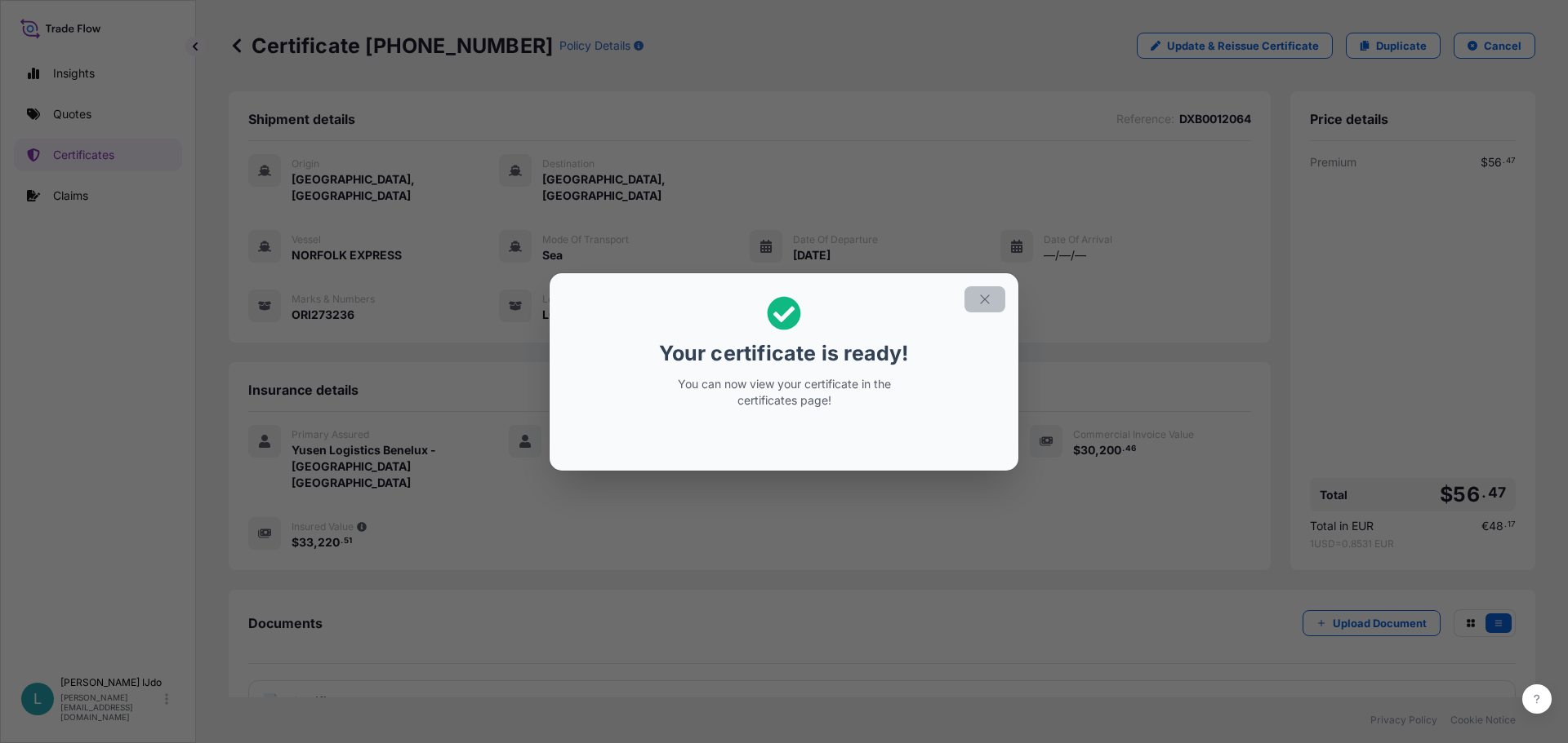
click at [988, 299] on icon "button" at bounding box center [984, 299] width 14 height 14
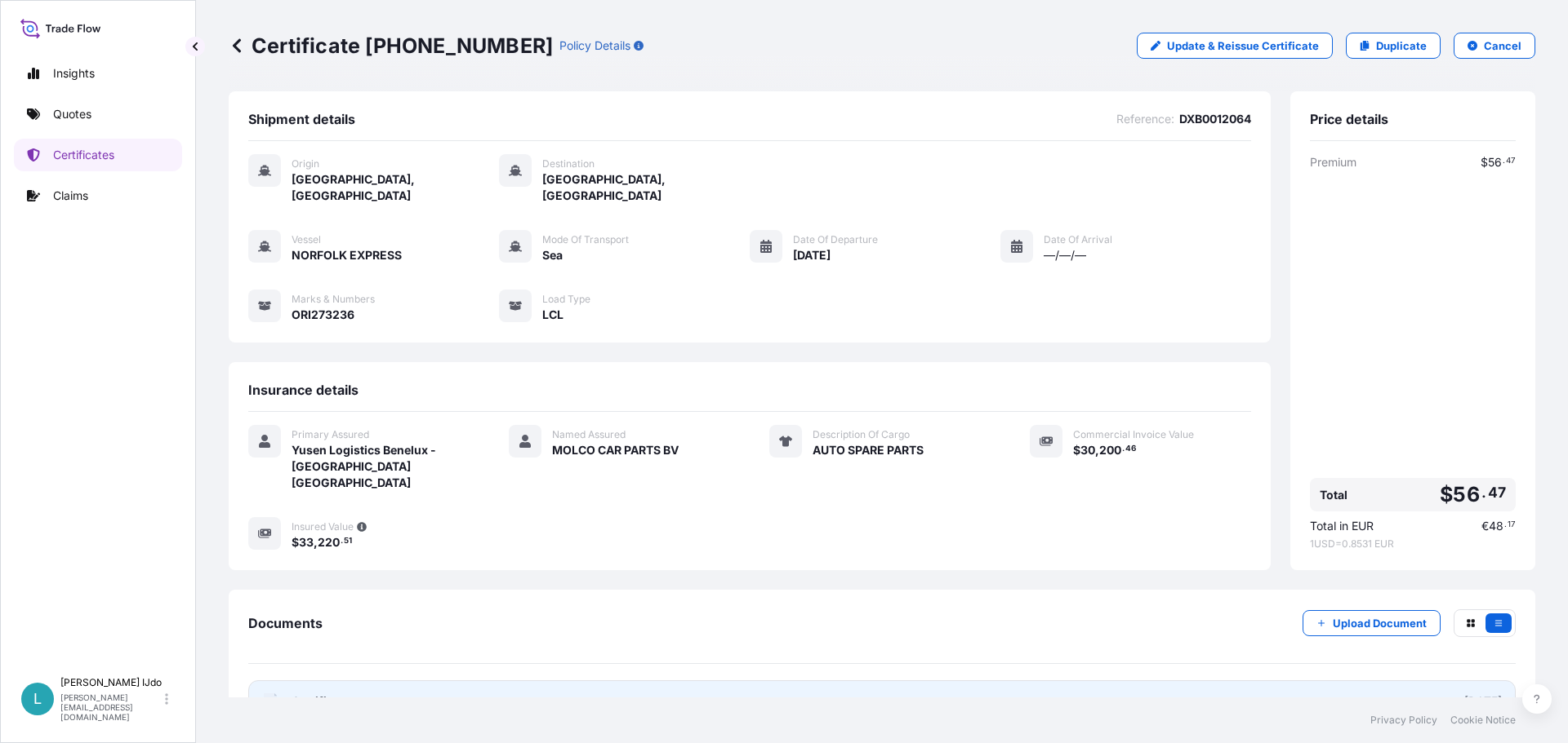
click at [1463, 693] on div "2025-09-29" at bounding box center [1482, 702] width 38 height 16
